Goal: Task Accomplishment & Management: Manage account settings

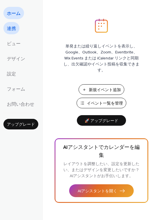
click at [10, 27] on span "連携" at bounding box center [11, 28] width 9 height 9
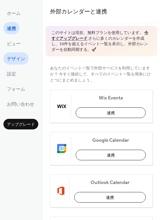
click at [17, 59] on span "デザイン" at bounding box center [16, 59] width 18 height 9
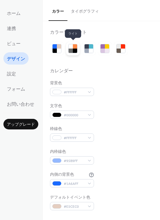
click at [70, 48] on div at bounding box center [71, 46] width 4 height 4
